Goal: Information Seeking & Learning: Learn about a topic

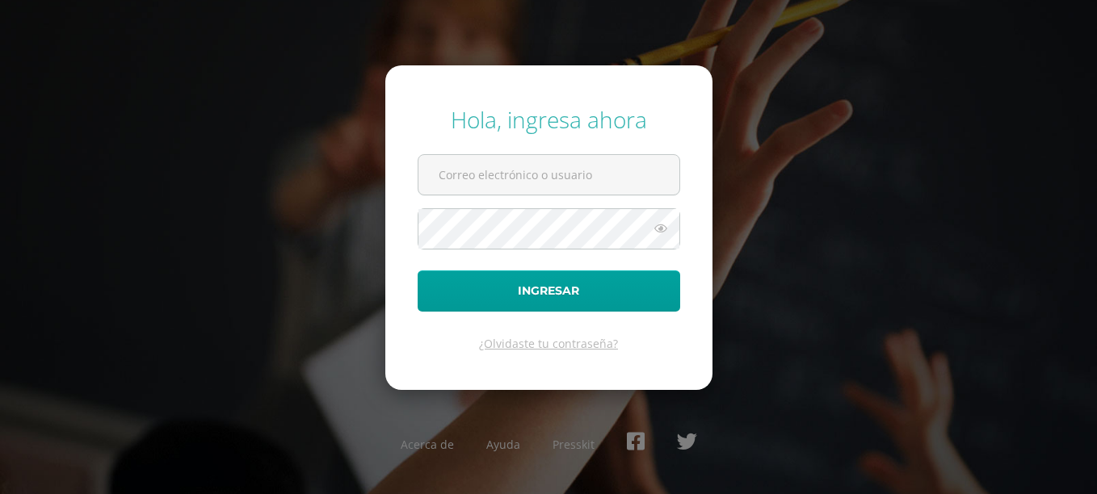
type input "20180006@fatima.edu.gt"
click at [418, 271] on button "Ingresar" at bounding box center [549, 291] width 263 height 41
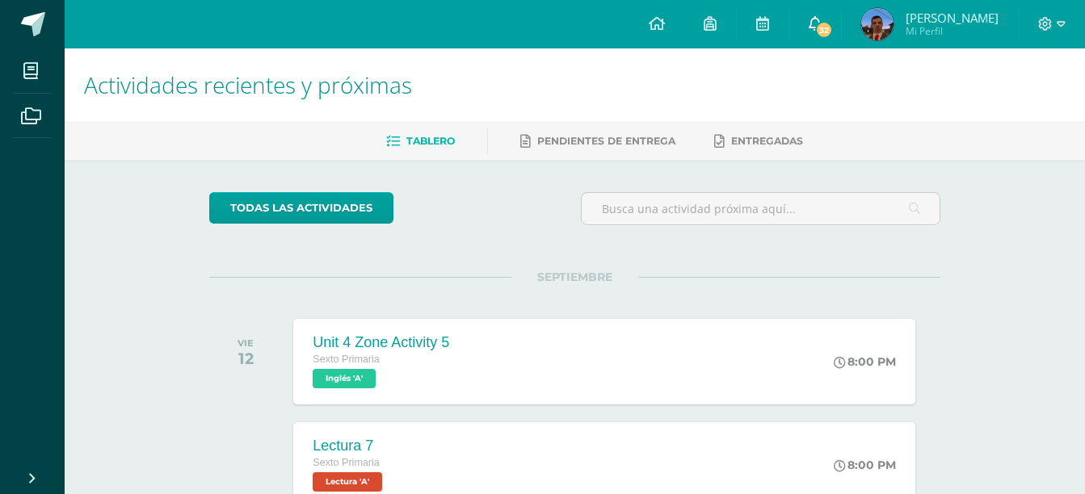
click at [827, 43] on link "32" at bounding box center [815, 24] width 52 height 48
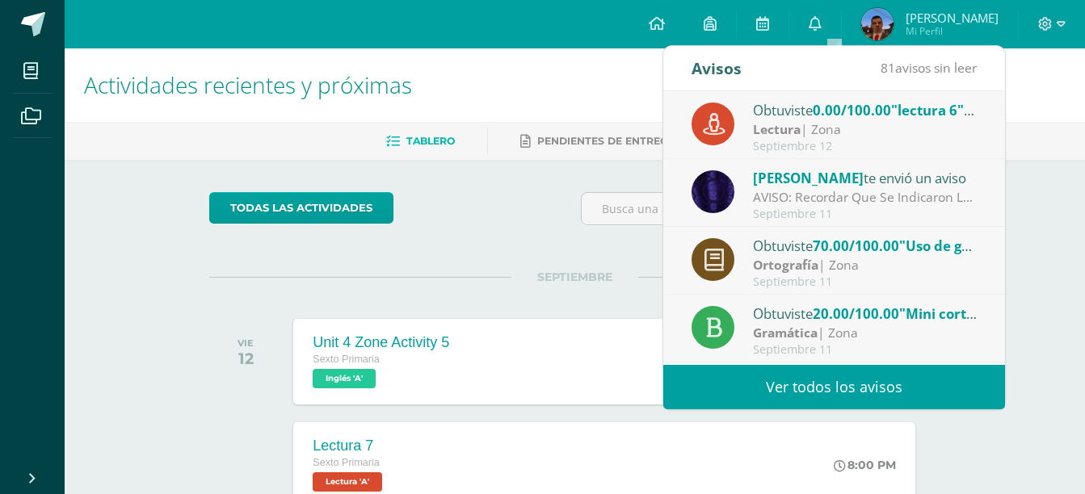
click at [814, 191] on div "AVISO: Recordar Que Se Indicaron Las Paginas A Estudiar Para La Actividad De Zo…" at bounding box center [865, 197] width 225 height 19
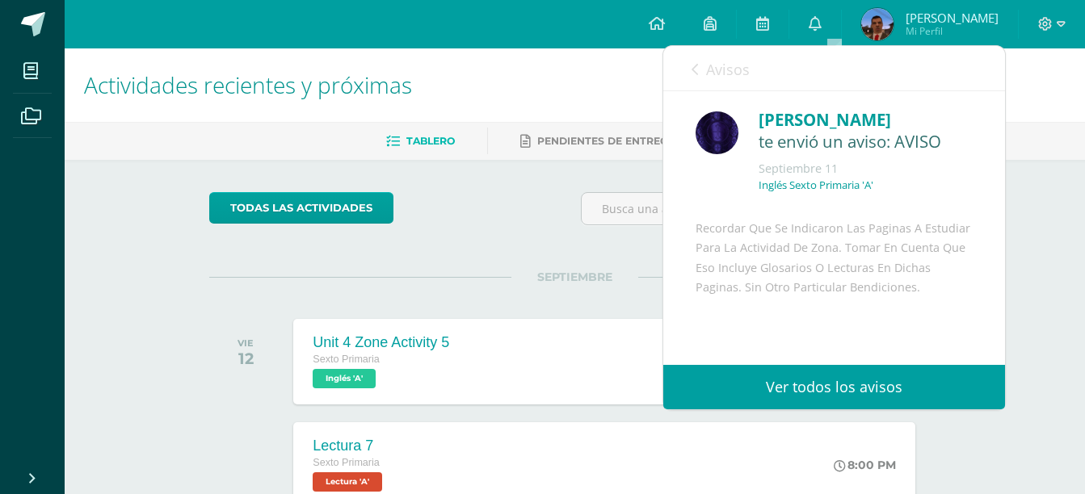
click at [700, 81] on link "Avisos" at bounding box center [721, 69] width 58 height 46
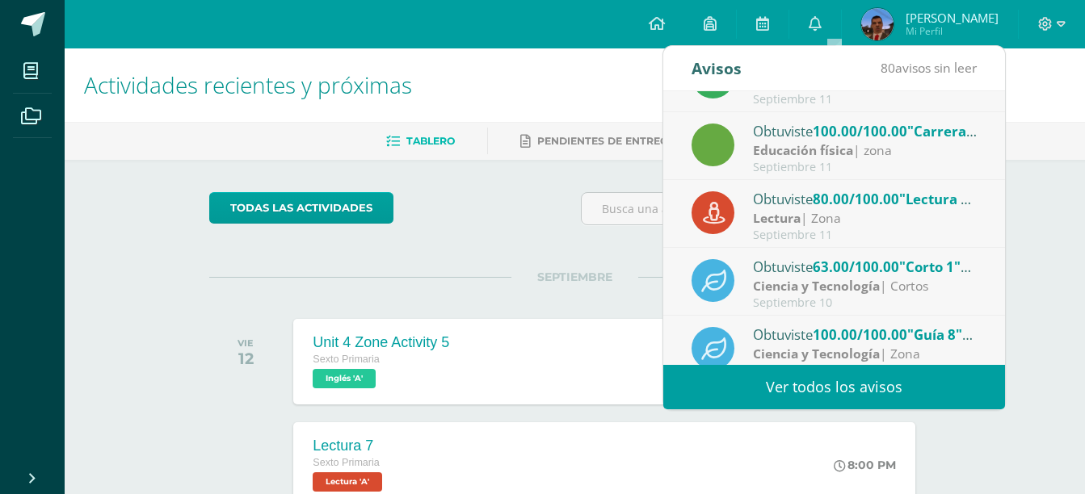
scroll to position [269, 0]
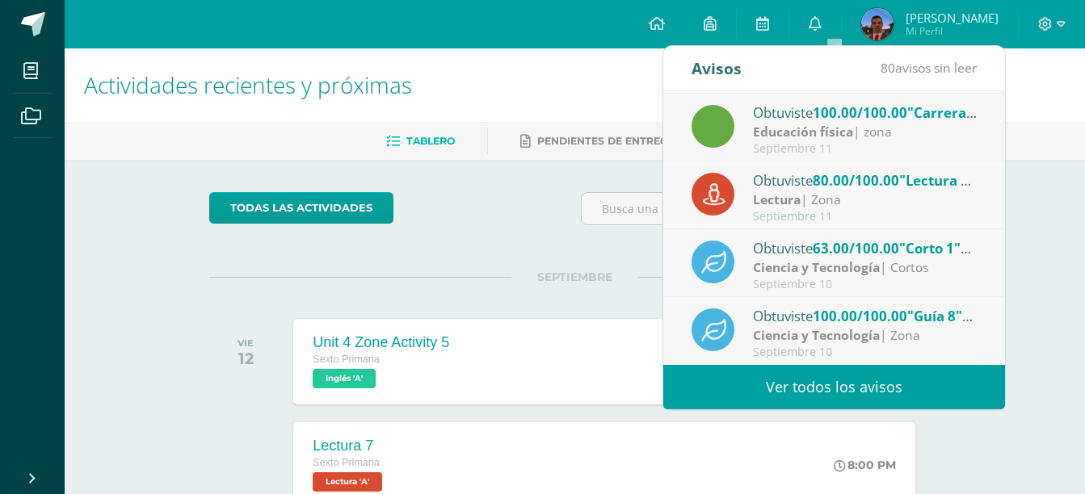
click at [780, 368] on link "Ver todos los avisos" at bounding box center [834, 387] width 342 height 44
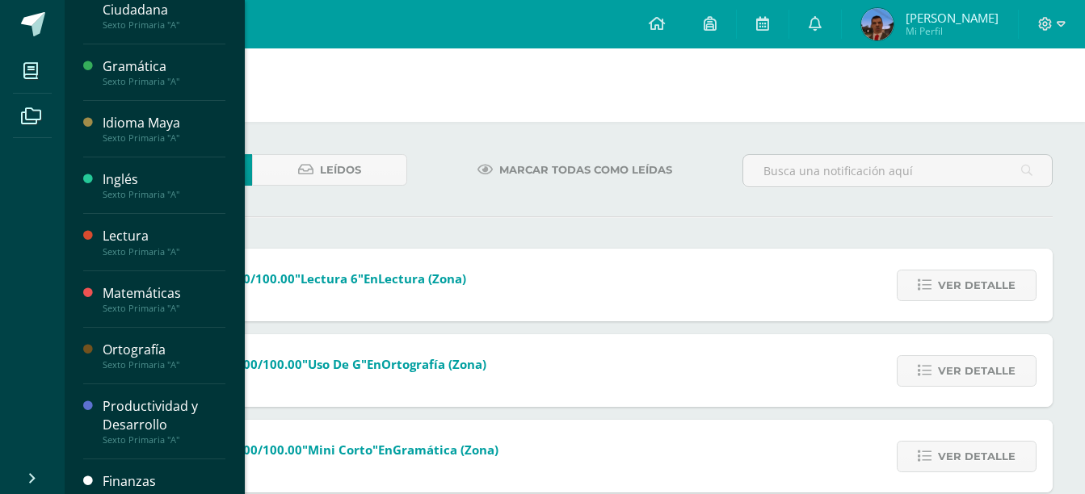
scroll to position [505, 0]
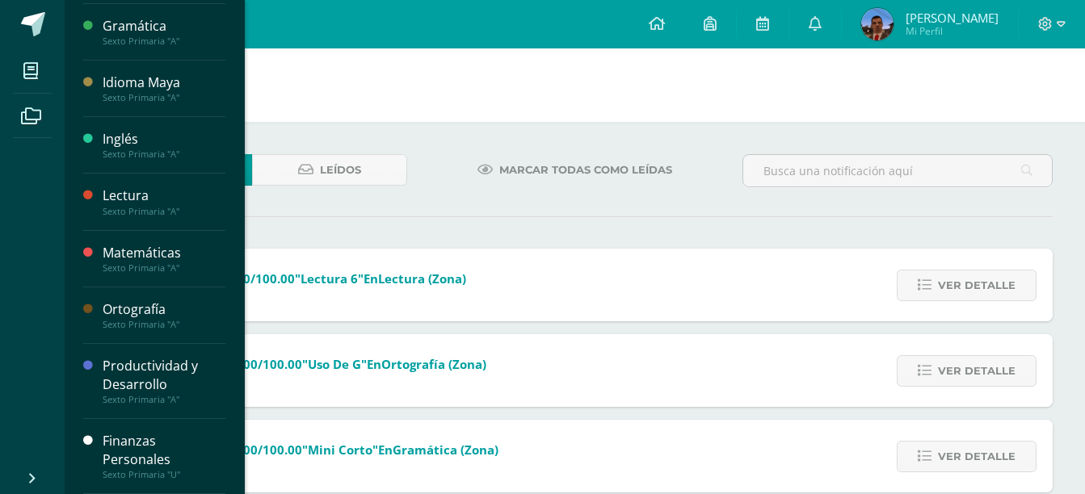
click at [189, 454] on div "Finanzas Personales" at bounding box center [164, 450] width 123 height 37
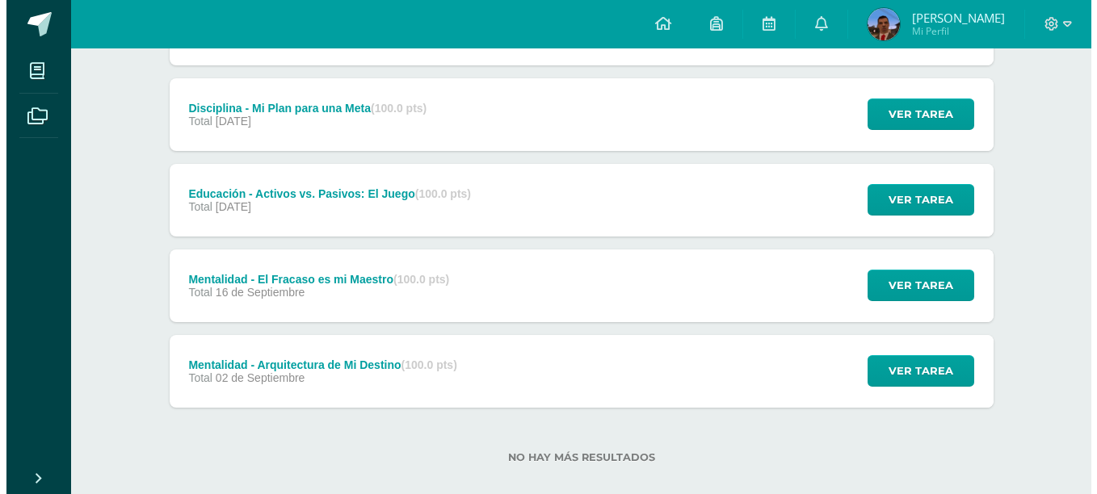
scroll to position [383, 0]
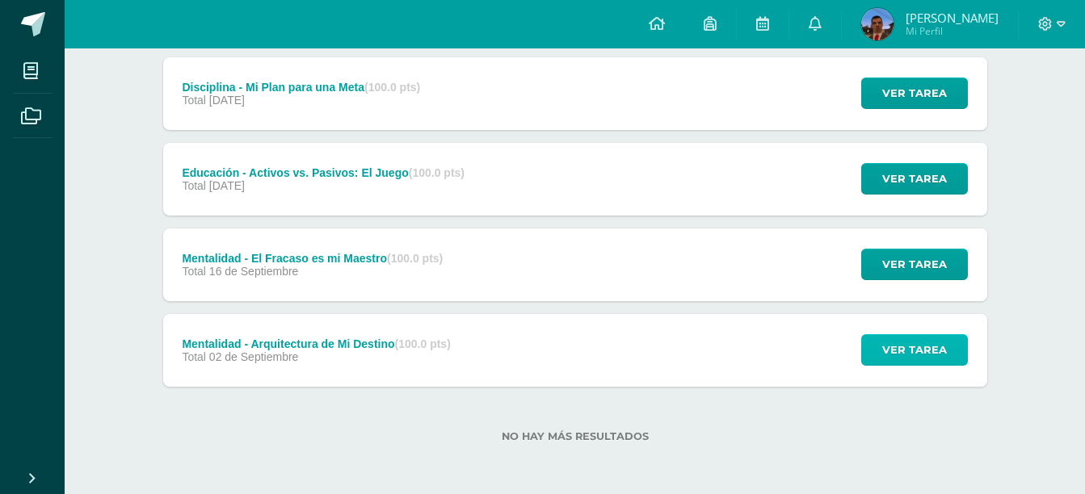
click at [908, 358] on span "Ver tarea" at bounding box center [914, 350] width 65 height 30
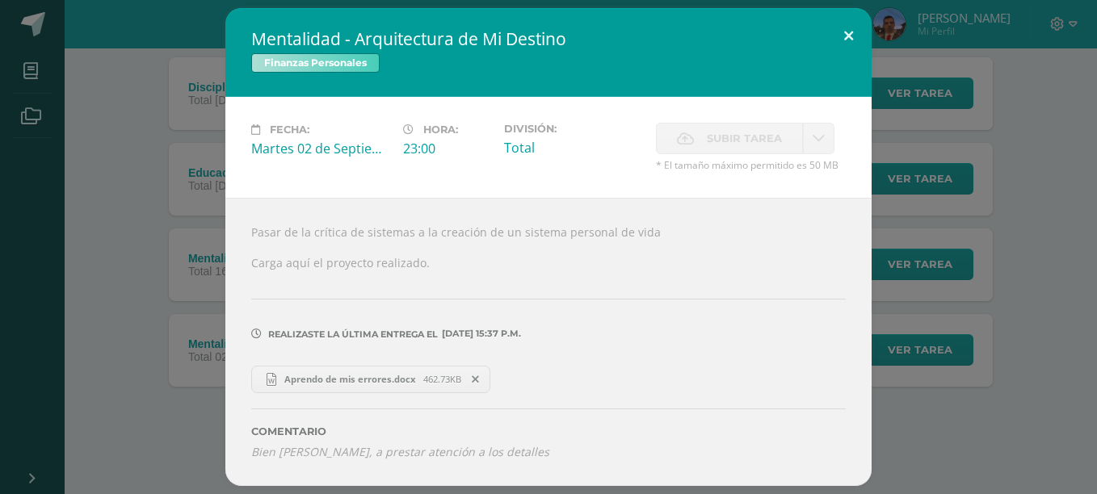
click at [839, 57] on div "Mentalidad - Arquitectura de Mi Destino Finanzas Personales Fecha: Martes 02 de…" at bounding box center [548, 246] width 646 height 477
click at [847, 48] on button at bounding box center [849, 35] width 46 height 55
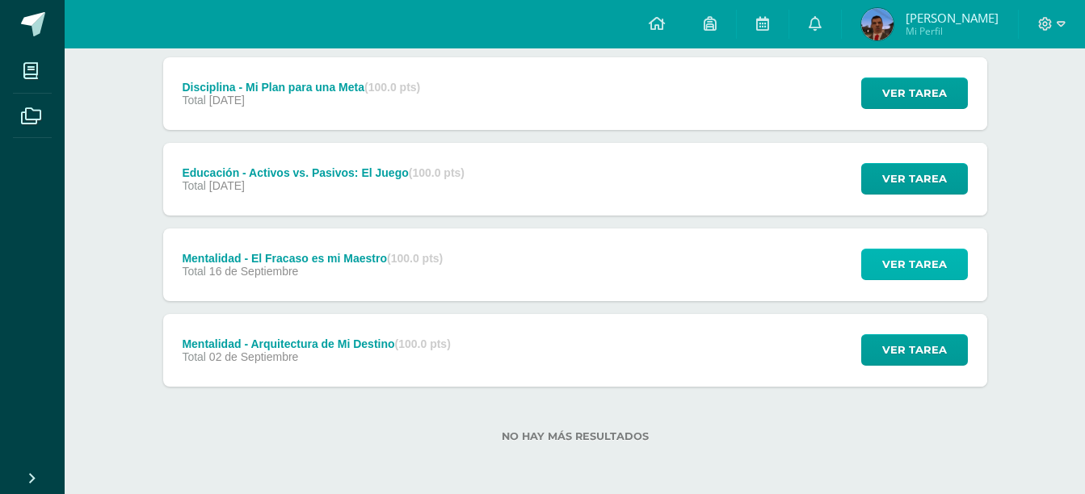
click at [919, 275] on span "Ver tarea" at bounding box center [914, 265] width 65 height 30
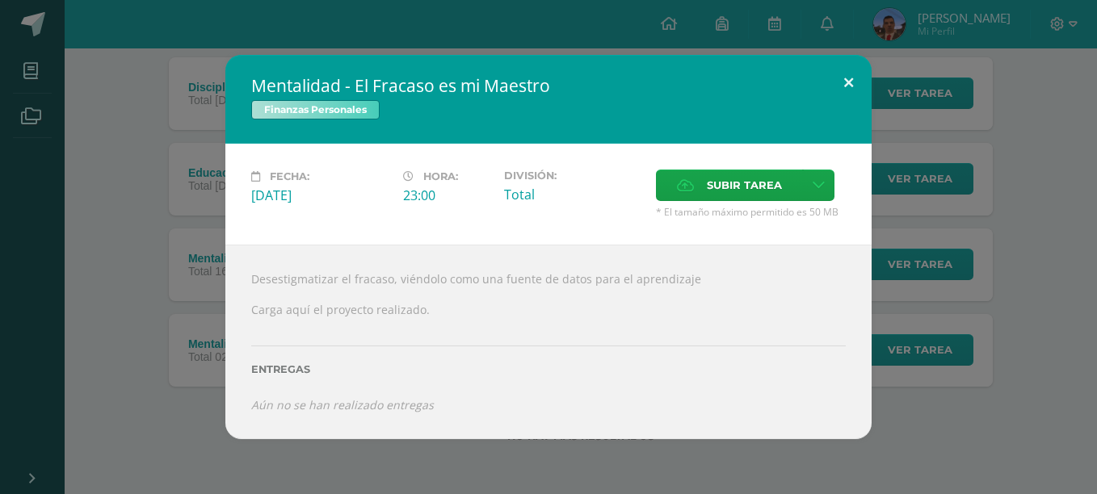
click at [851, 82] on button at bounding box center [849, 82] width 46 height 55
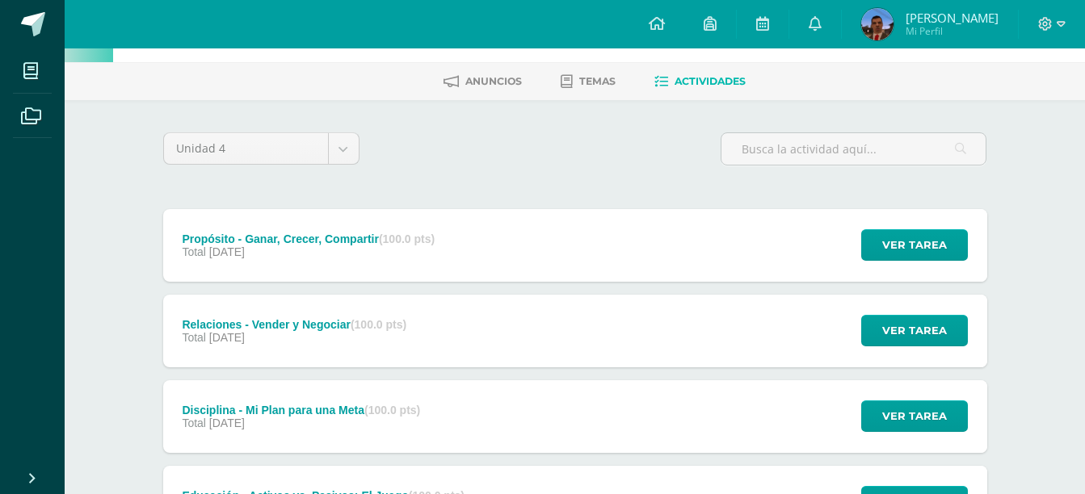
scroll to position [0, 0]
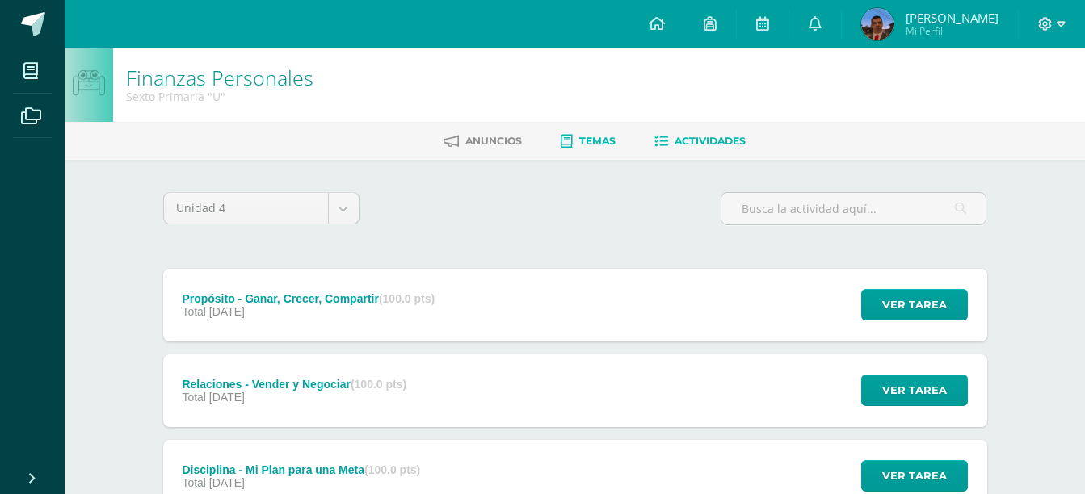
click at [595, 149] on link "Temas" at bounding box center [588, 141] width 55 height 26
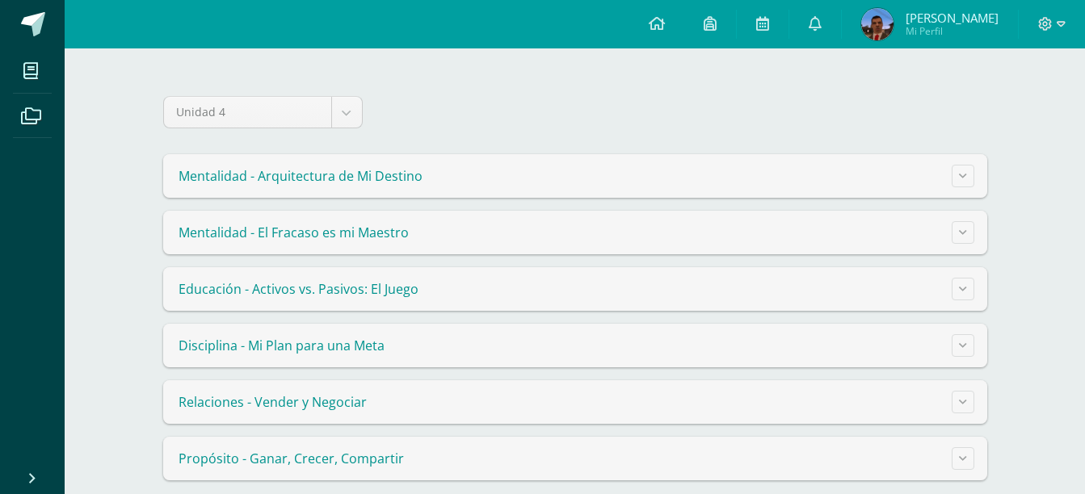
scroll to position [134, 0]
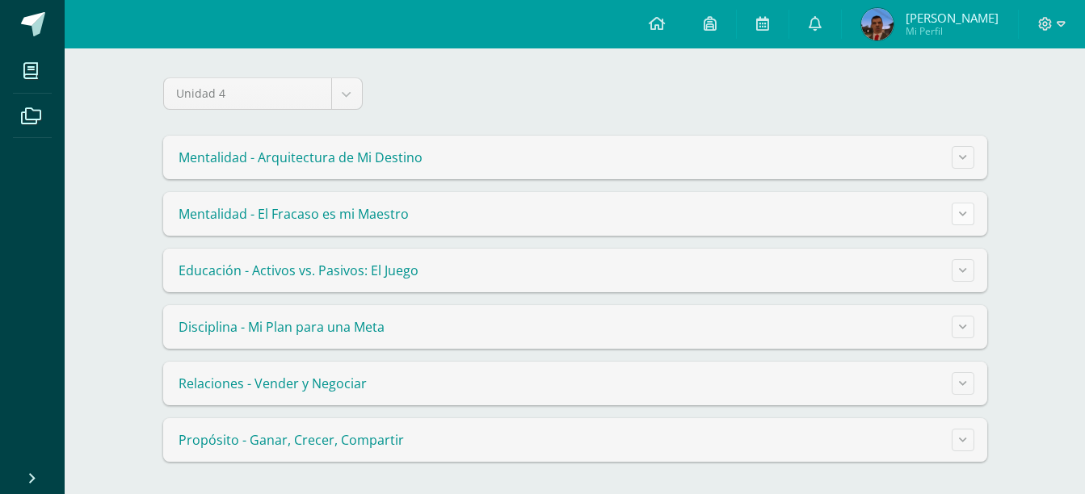
click at [973, 222] on button at bounding box center [963, 214] width 23 height 23
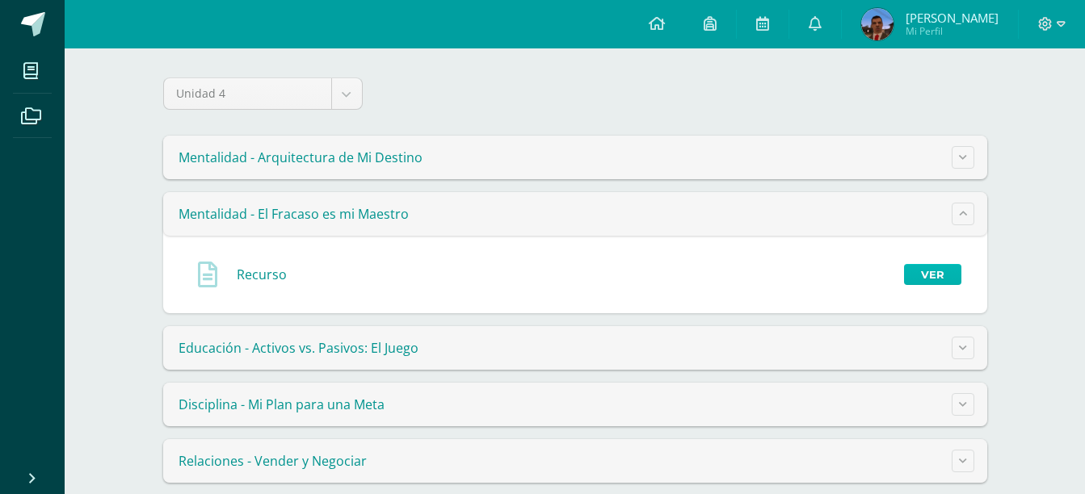
click at [957, 276] on link "Ver" at bounding box center [932, 274] width 57 height 21
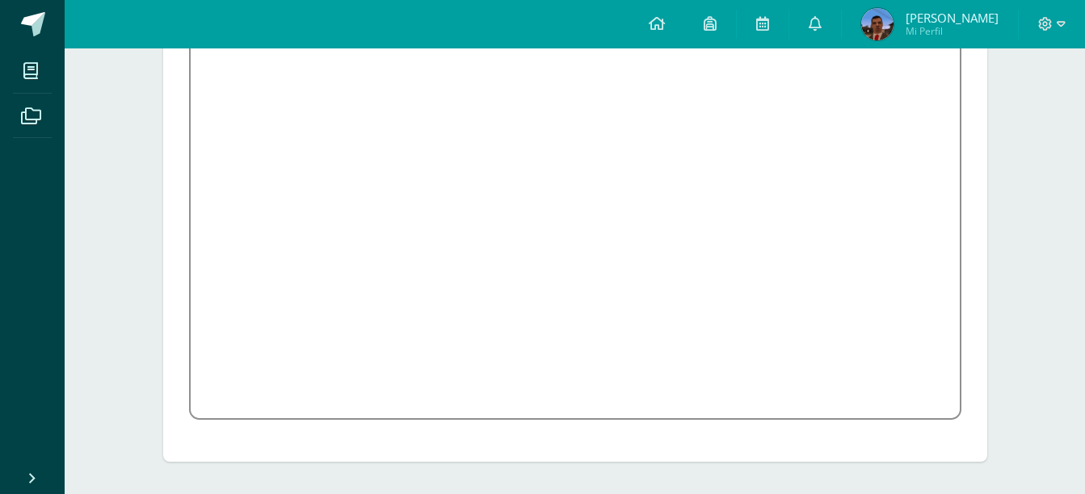
scroll to position [275, 0]
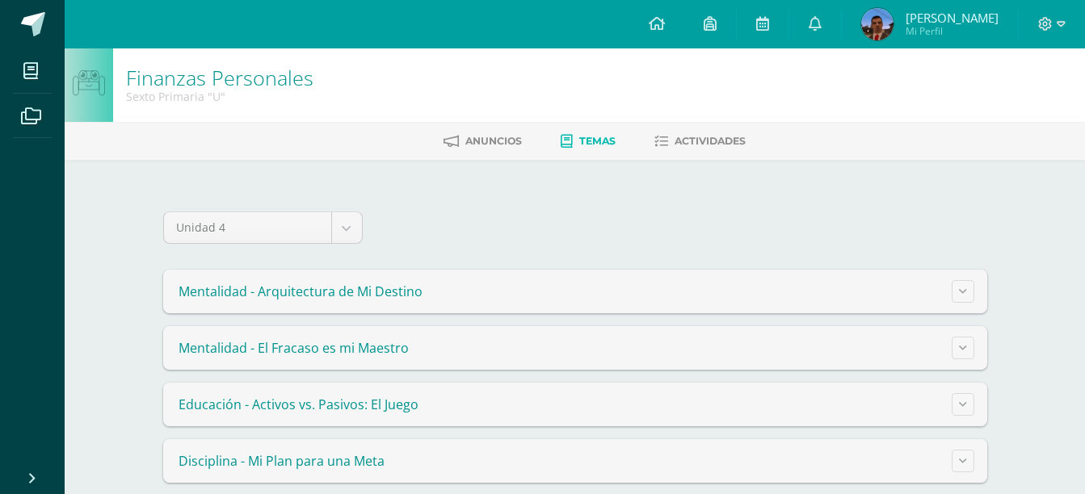
scroll to position [134, 0]
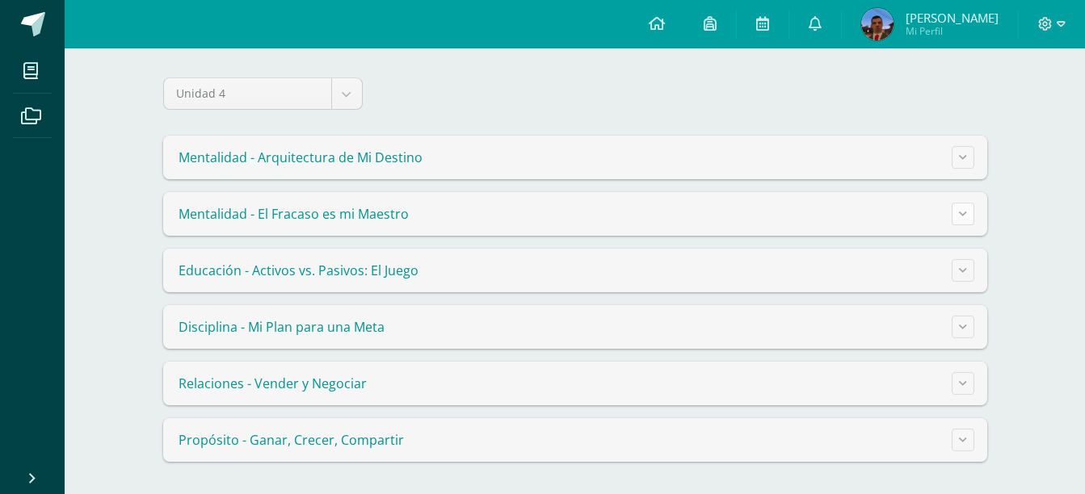
click at [955, 213] on button at bounding box center [963, 214] width 23 height 23
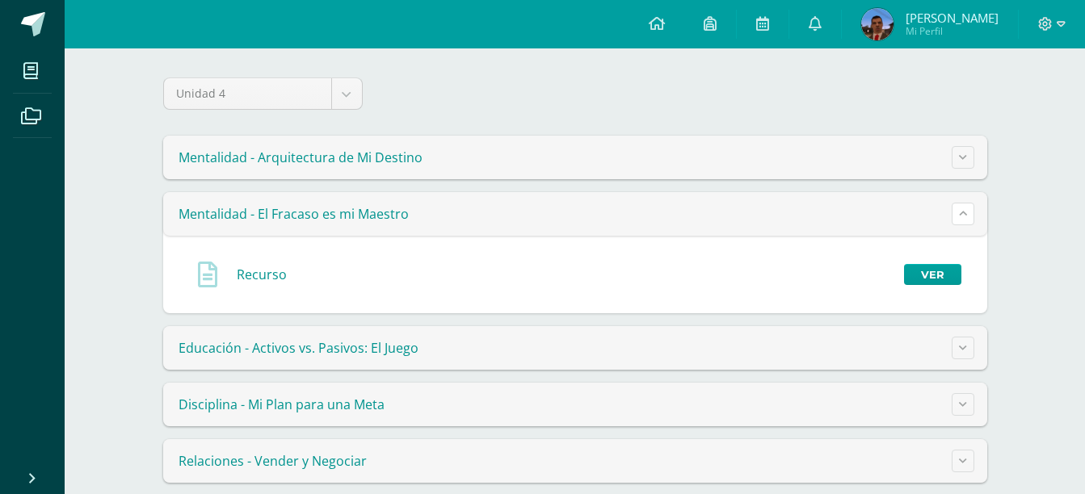
scroll to position [0, 0]
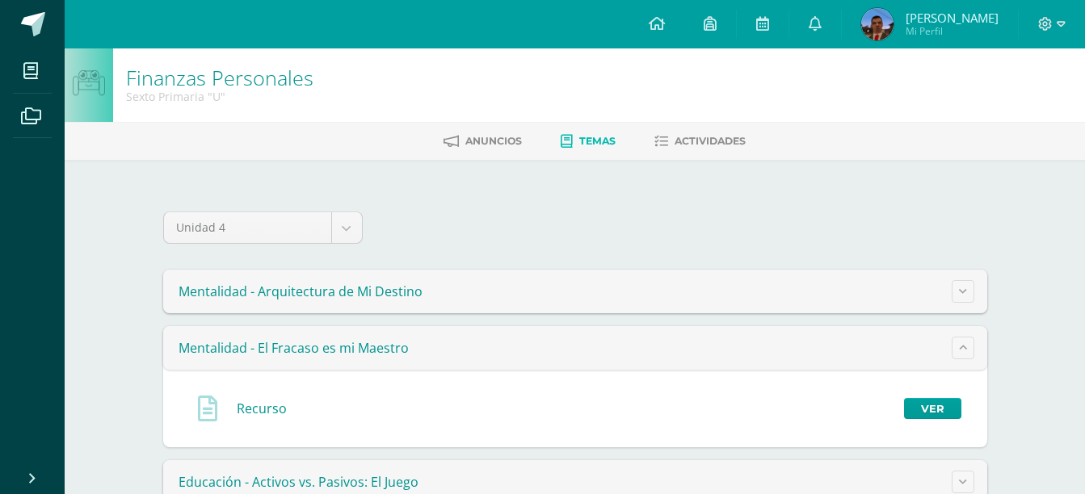
click at [582, 143] on span "Temas" at bounding box center [597, 141] width 36 height 12
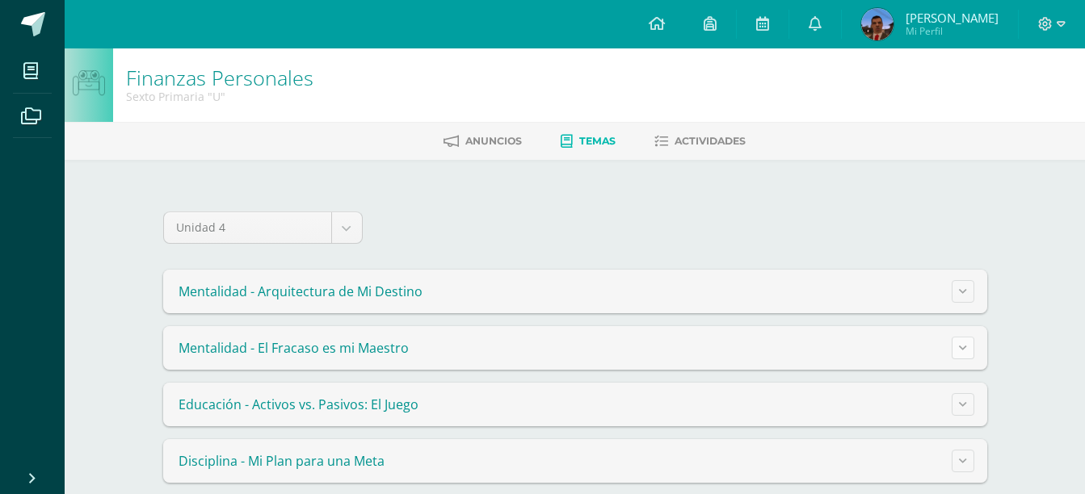
click at [955, 347] on button at bounding box center [963, 348] width 23 height 23
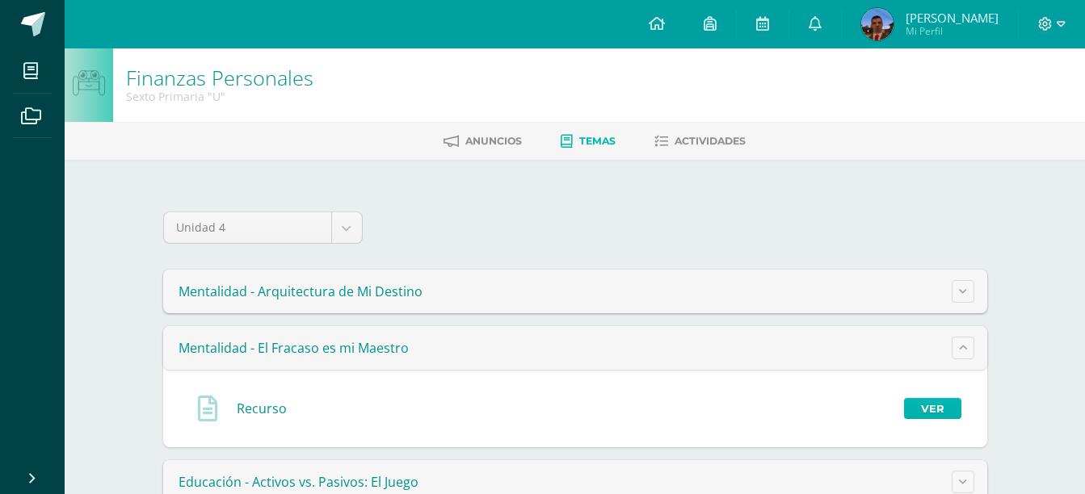
click at [939, 414] on link "Ver" at bounding box center [932, 408] width 57 height 21
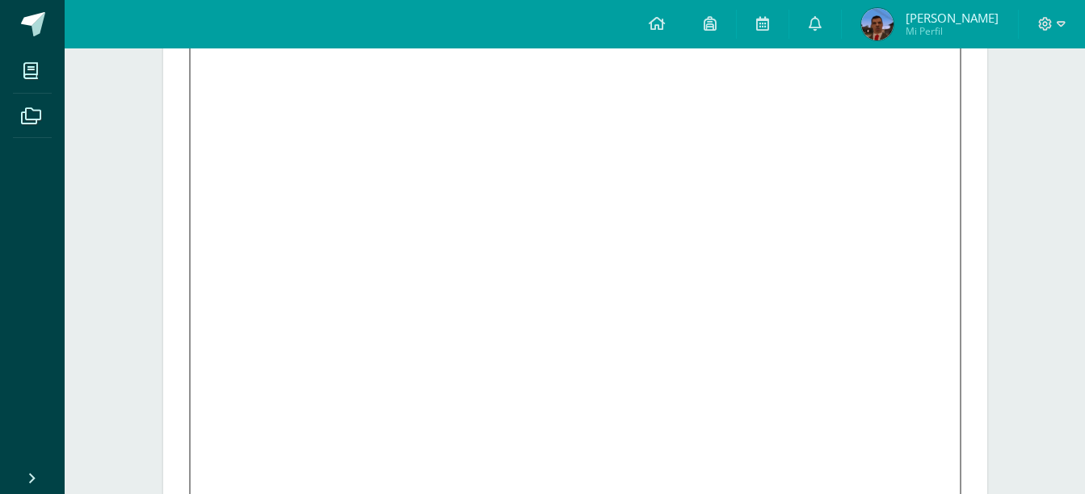
scroll to position [242, 0]
